Goal: Task Accomplishment & Management: Use online tool/utility

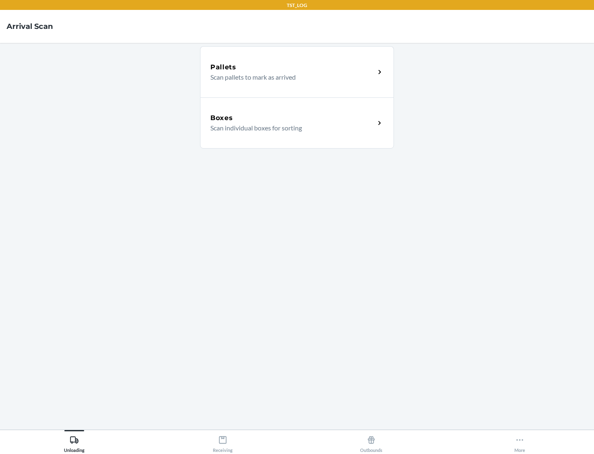
click at [292, 118] on div "Boxes" at bounding box center [292, 118] width 165 height 10
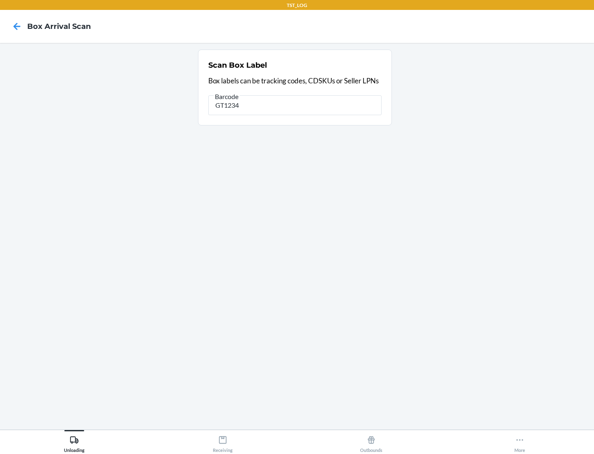
type input "GT1234"
